Goal: Navigation & Orientation: Find specific page/section

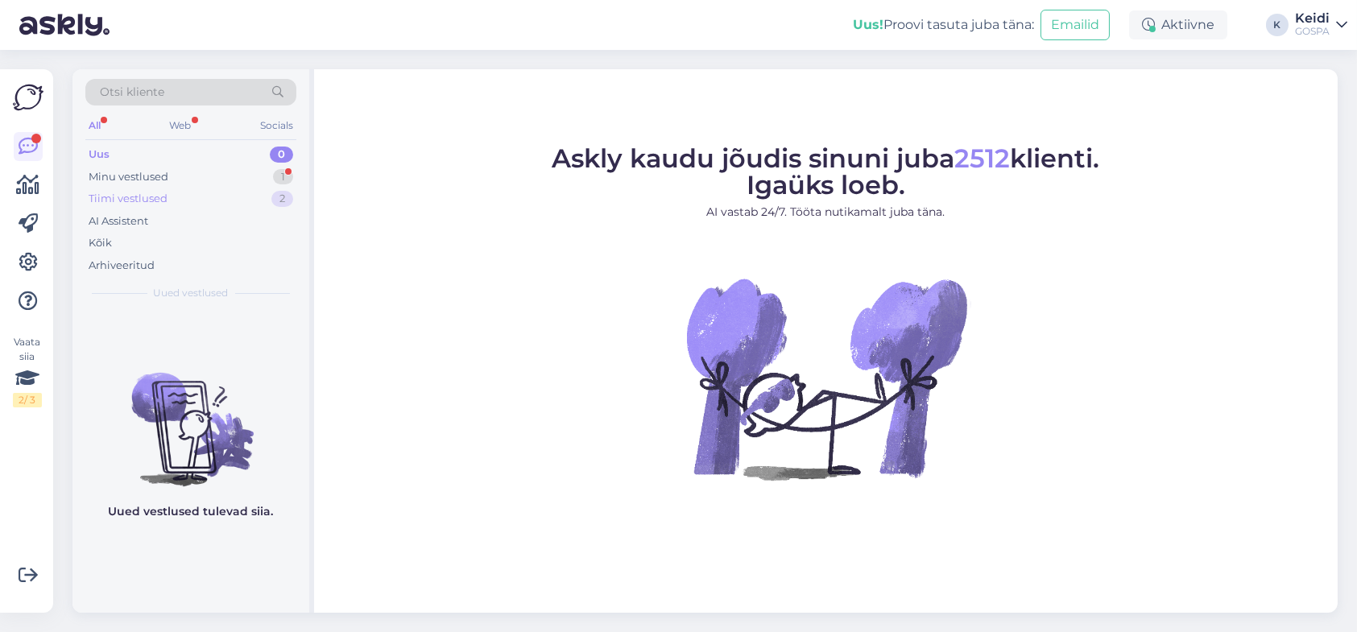
click at [175, 191] on div "Tiimi vestlused 2" at bounding box center [190, 199] width 211 height 23
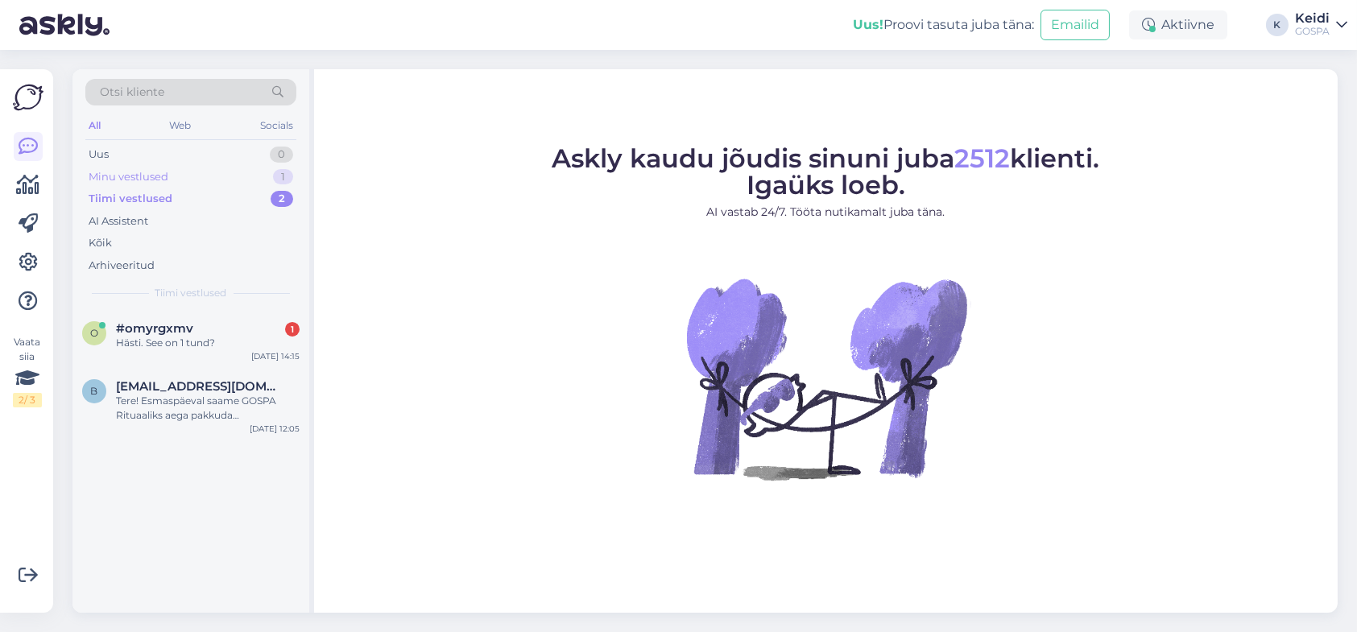
click at [176, 172] on div "Minu vestlused 1" at bounding box center [190, 177] width 211 height 23
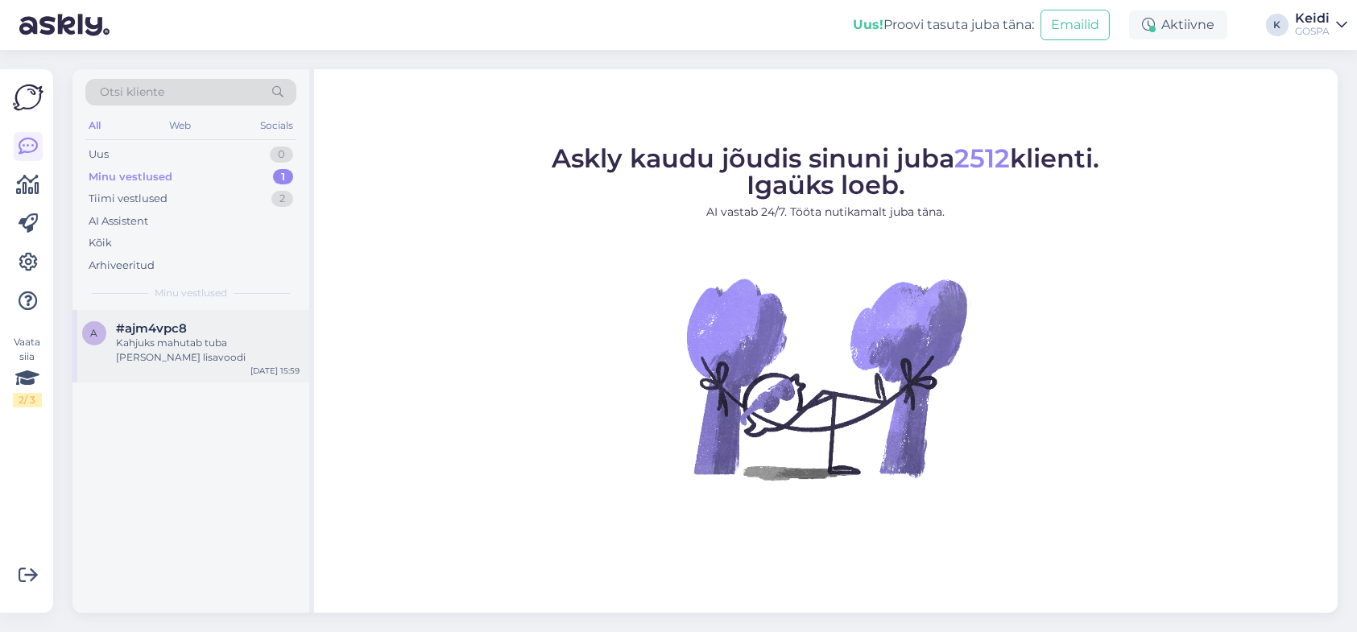
click at [263, 337] on div "Kahjuks mahutab tuba [PERSON_NAME] lisavoodi" at bounding box center [208, 350] width 184 height 29
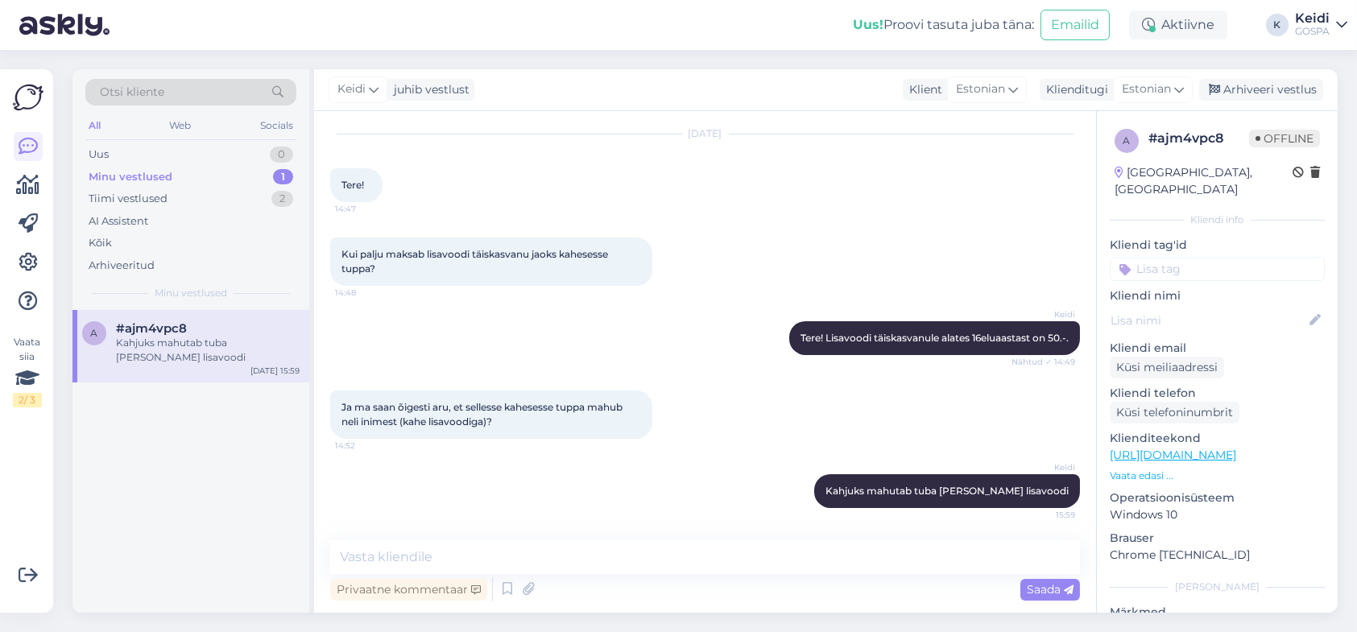
scroll to position [43, 0]
click at [192, 151] on div "Uus 0" at bounding box center [190, 154] width 211 height 23
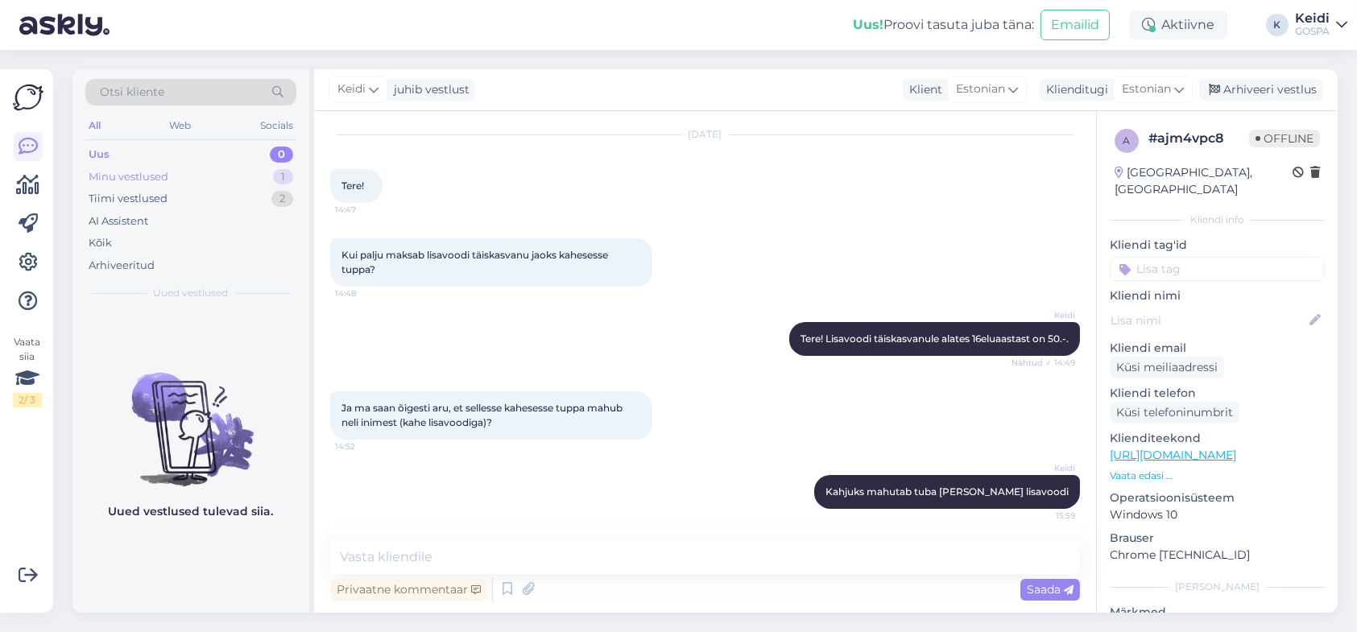
click at [228, 178] on div "Minu vestlused 1" at bounding box center [190, 177] width 211 height 23
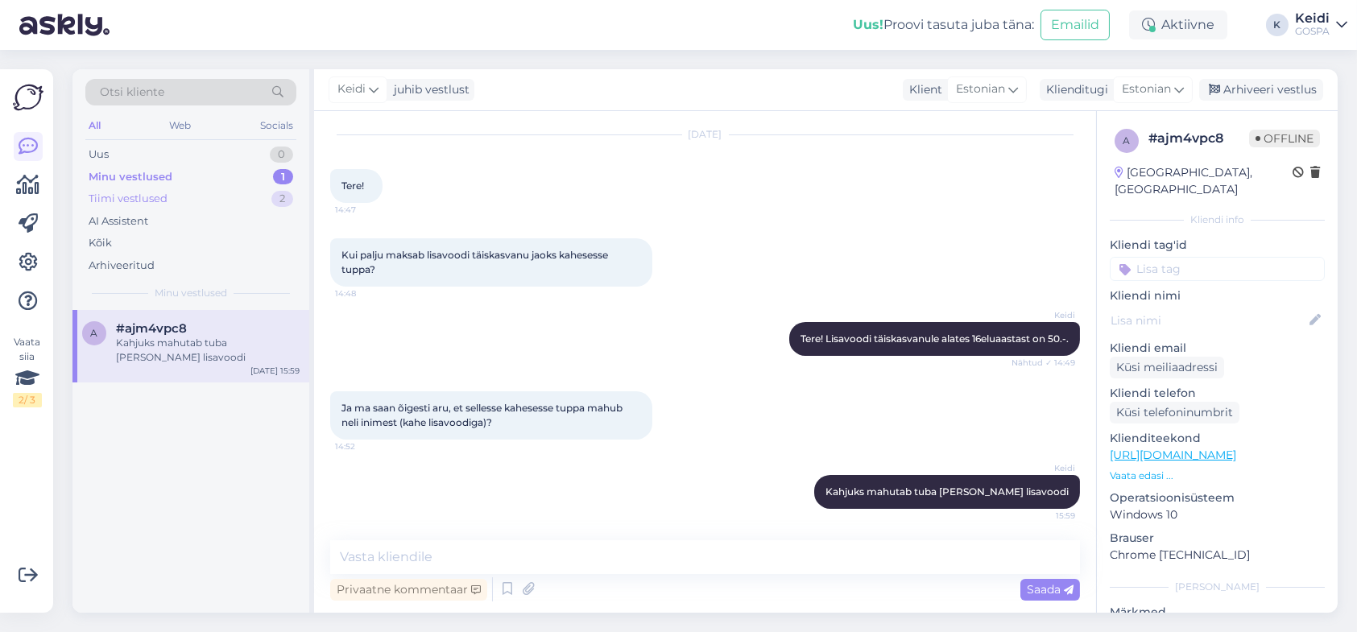
click at [245, 191] on div "Tiimi vestlused 2" at bounding box center [190, 199] width 211 height 23
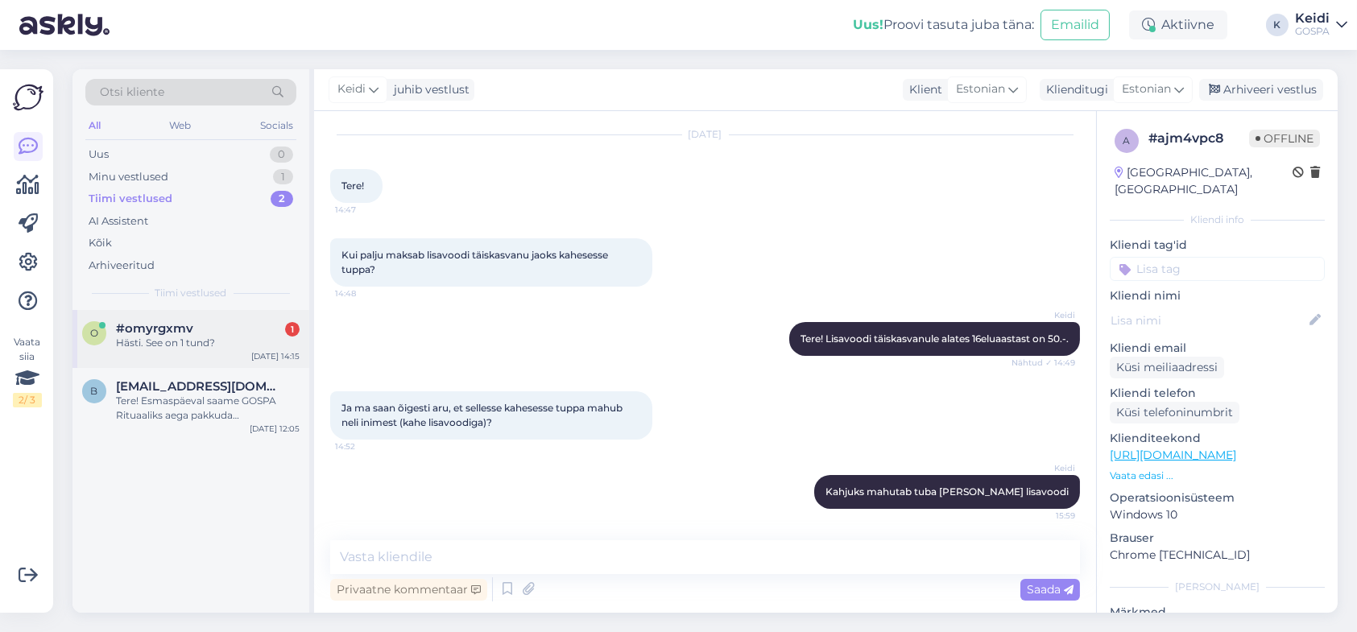
click at [245, 328] on div "#omyrgxmv 1" at bounding box center [208, 328] width 184 height 14
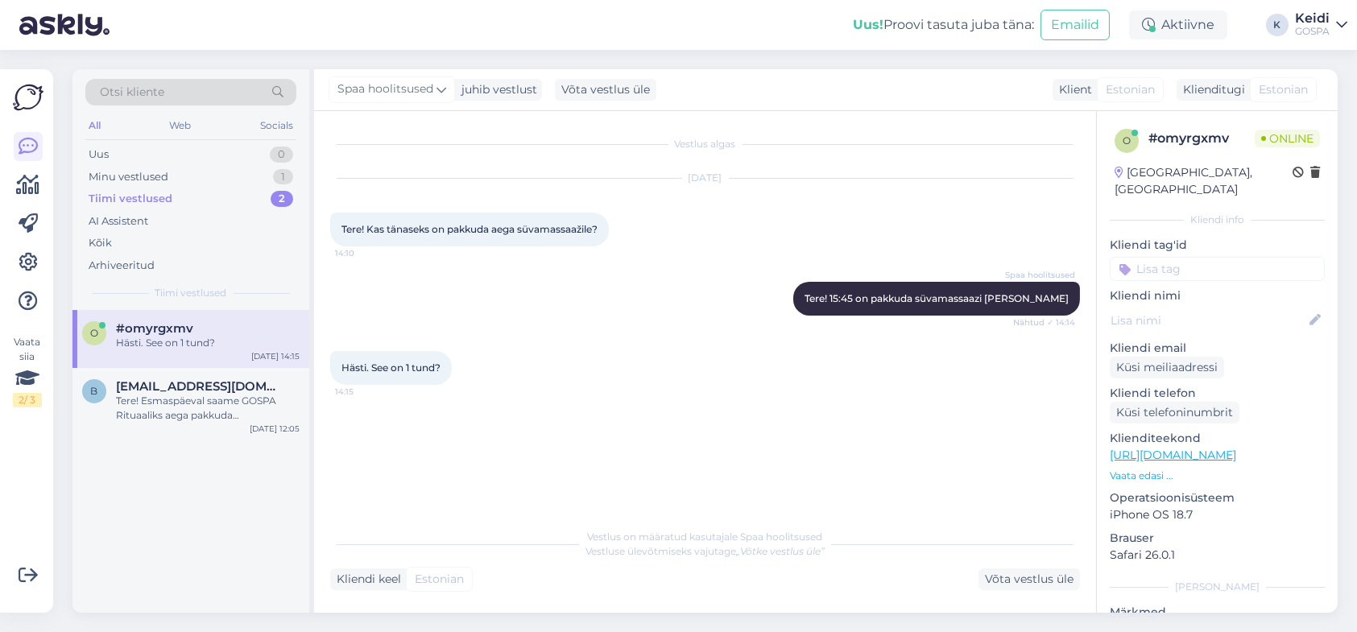
click at [271, 190] on div "Tiimi vestlused 2" at bounding box center [190, 199] width 211 height 23
click at [257, 166] on div "Minu vestlused 1" at bounding box center [190, 177] width 211 height 23
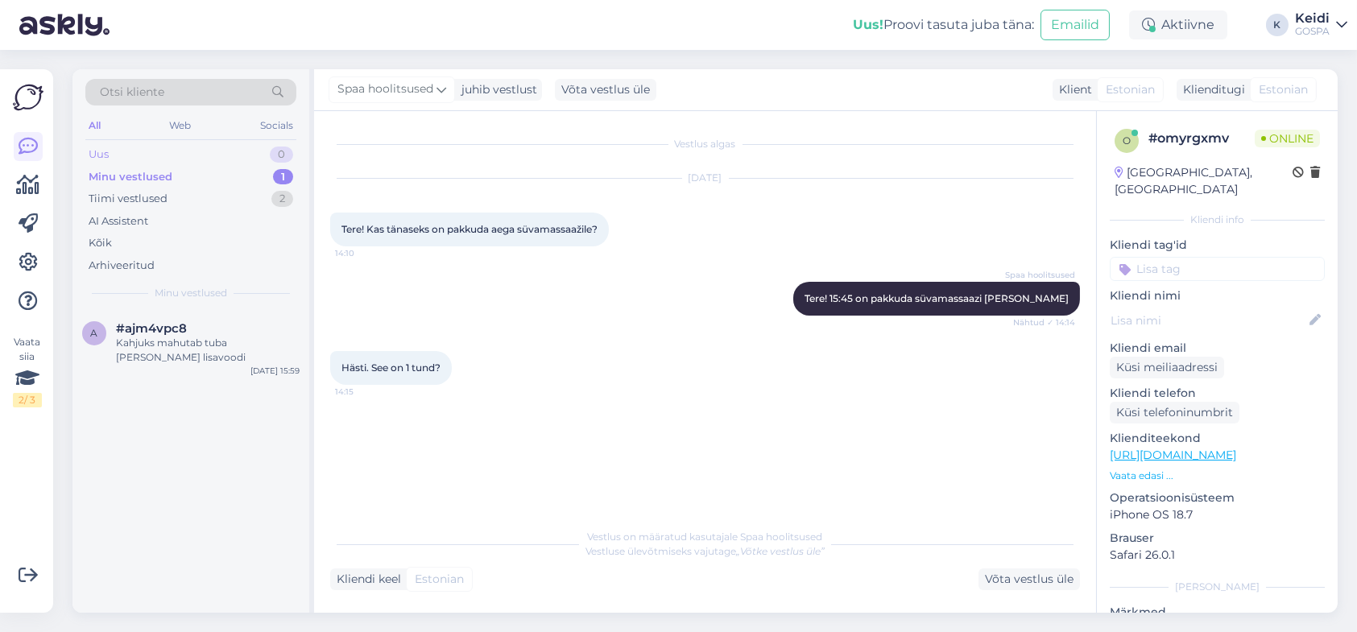
click at [252, 152] on div "Uus 0" at bounding box center [190, 154] width 211 height 23
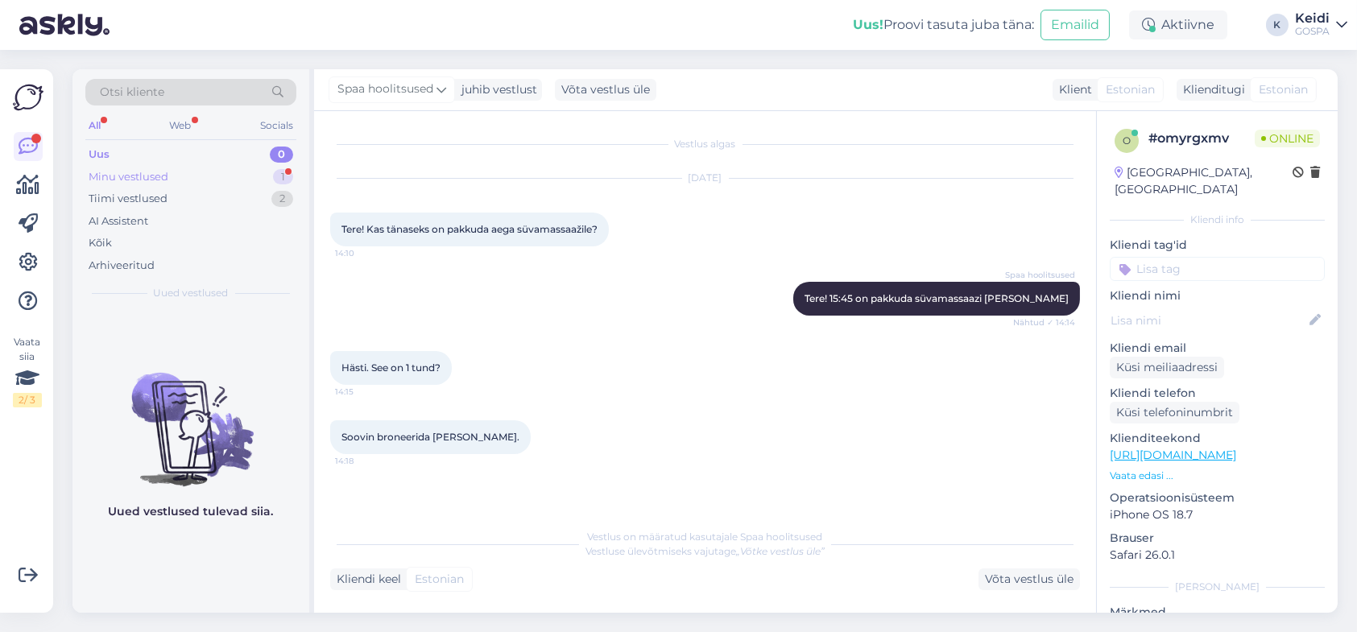
click at [245, 168] on div "Minu vestlused 1" at bounding box center [190, 177] width 211 height 23
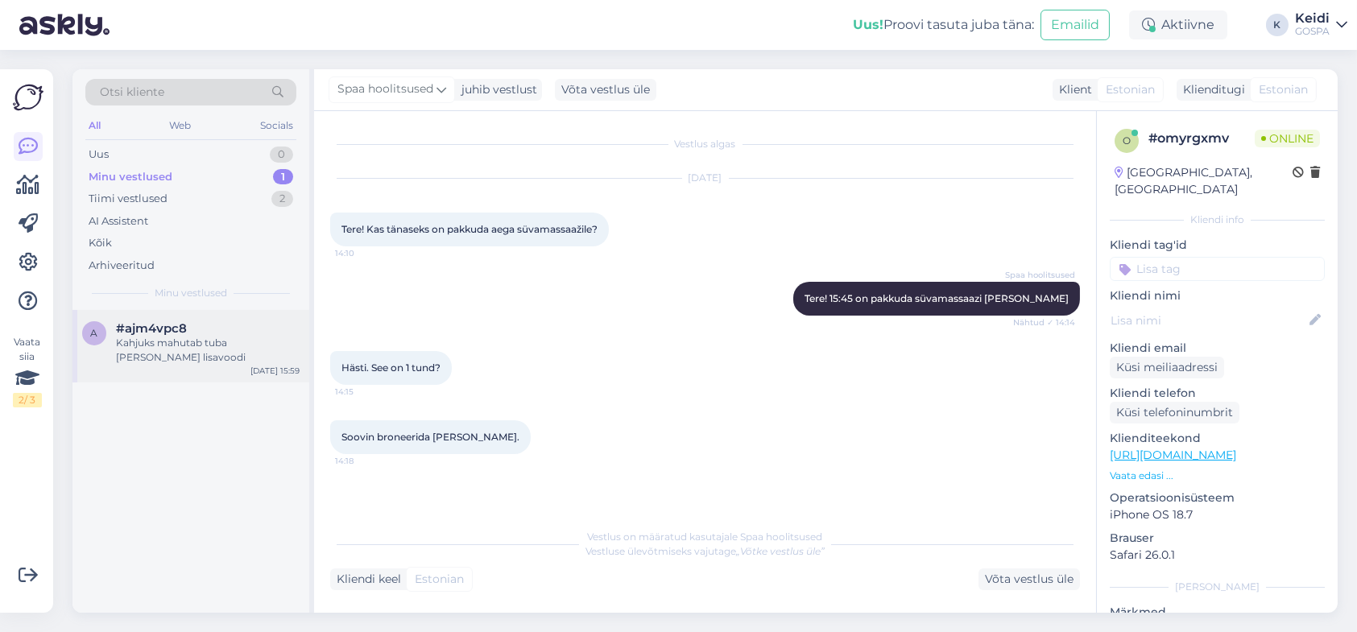
click at [201, 329] on div "#ajm4vpc8" at bounding box center [208, 328] width 184 height 14
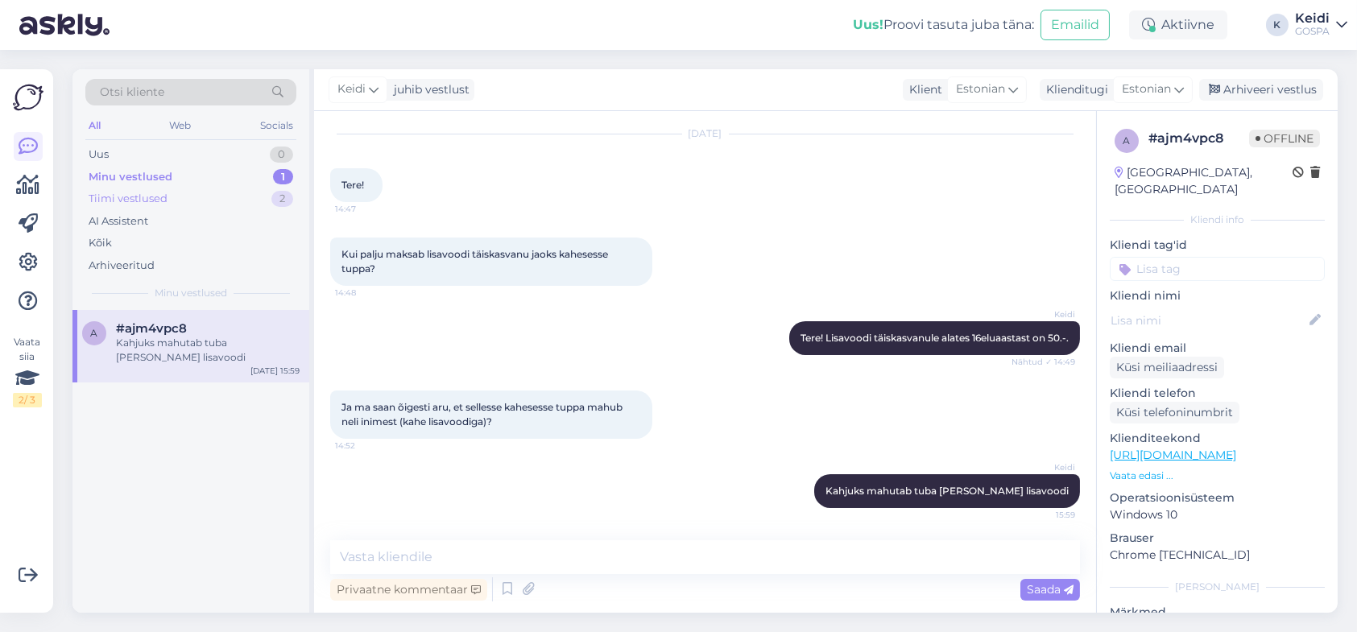
click at [232, 203] on div "Tiimi vestlused 2" at bounding box center [190, 199] width 211 height 23
